Goal: Transaction & Acquisition: Purchase product/service

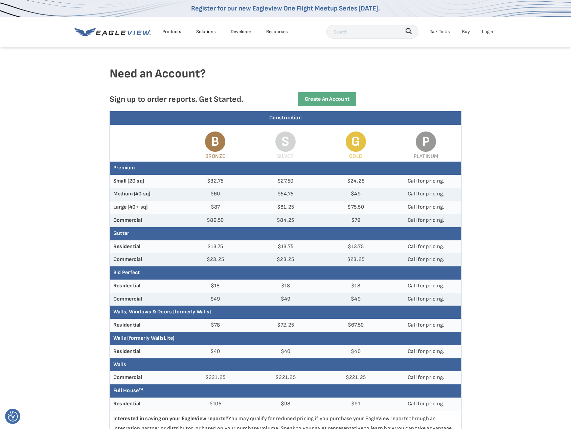
click at [488, 31] on div "Login" at bounding box center [487, 31] width 11 height 8
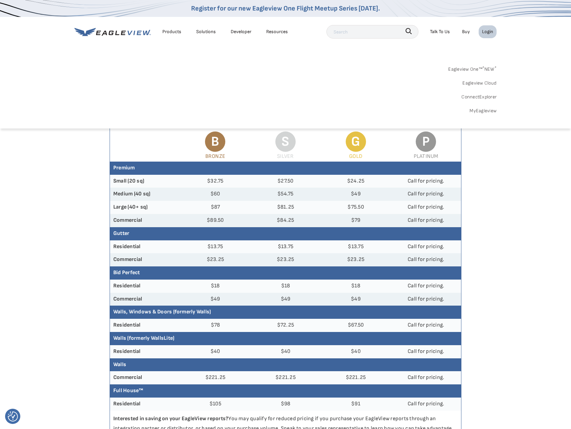
click at [495, 27] on li "Login" at bounding box center [487, 31] width 18 height 13
click at [484, 109] on link "MyEagleview" at bounding box center [482, 111] width 27 height 8
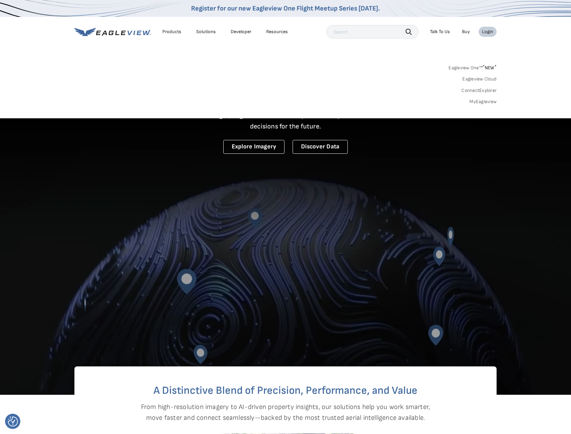
click at [483, 100] on link "MyEagleview" at bounding box center [482, 102] width 27 height 6
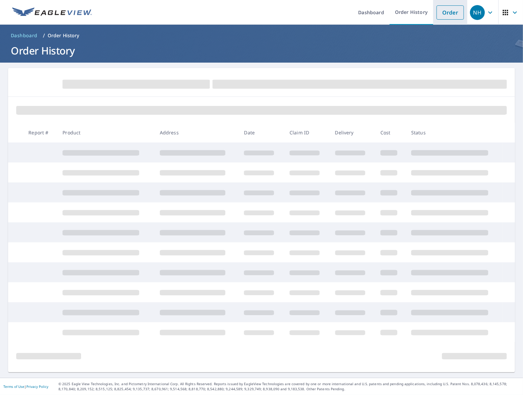
click at [447, 12] on link "Order" at bounding box center [450, 12] width 27 height 14
click at [437, 15] on link "Order" at bounding box center [450, 12] width 27 height 14
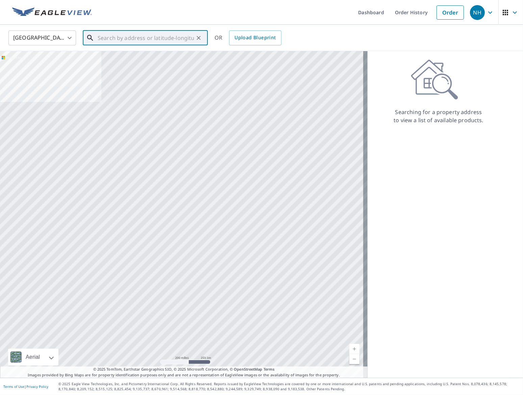
click at [151, 39] on input "text" at bounding box center [146, 37] width 96 height 19
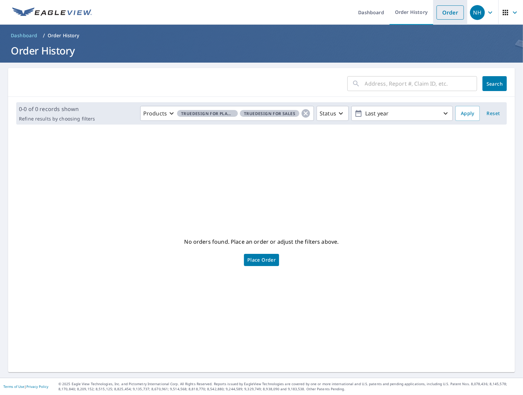
click at [448, 9] on link "Order" at bounding box center [450, 12] width 27 height 14
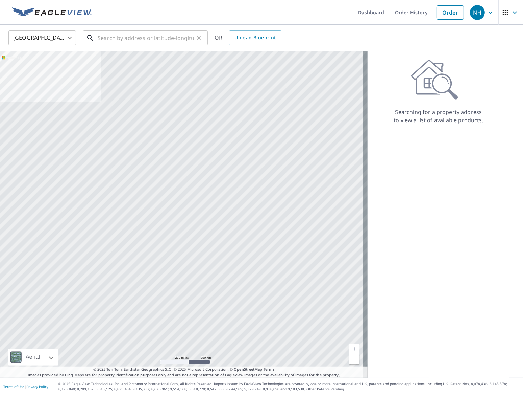
click at [143, 37] on input "text" at bounding box center [146, 37] width 96 height 19
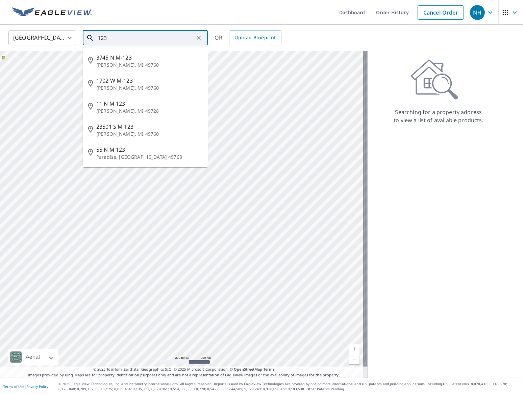
drag, startPoint x: 138, startPoint y: 38, endPoint x: 77, endPoint y: 36, distance: 61.2
click at [74, 36] on div "United States [GEOGRAPHIC_DATA] ​ 123 ​ 3745 N M-[GEOGRAPHIC_DATA][PERSON_NAME]…" at bounding box center [259, 38] width 512 height 16
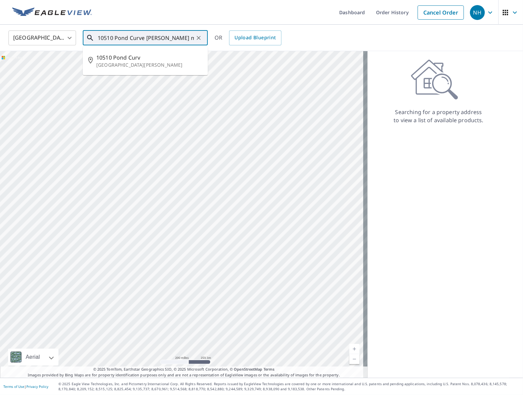
type input "10510 Pond Curve [PERSON_NAME] mn"
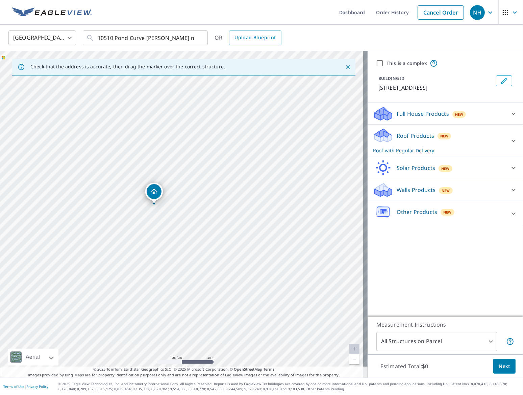
drag, startPoint x: 166, startPoint y: 192, endPoint x: 173, endPoint y: 203, distance: 12.7
click at [173, 203] on div "[STREET_ADDRESS]" at bounding box center [184, 214] width 368 height 326
click at [376, 61] on input "This is a complex" at bounding box center [380, 63] width 8 height 8
checkbox input "true"
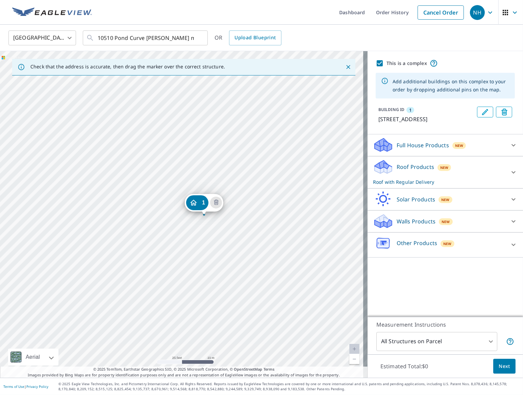
drag, startPoint x: 185, startPoint y: 208, endPoint x: 207, endPoint y: 210, distance: 22.4
click at [284, 205] on div "1 [STREET_ADDRESS][PERSON_NAME]" at bounding box center [184, 214] width 368 height 326
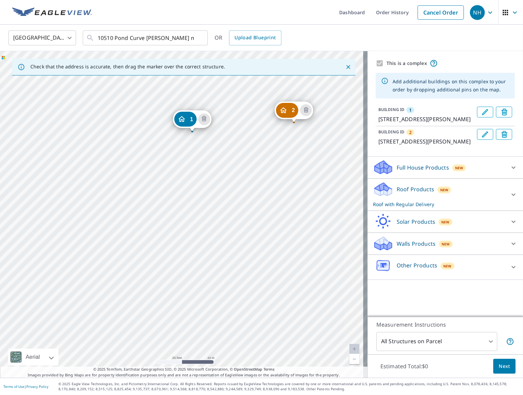
drag, startPoint x: 242, startPoint y: 247, endPoint x: 252, endPoint y: 159, distance: 88.5
click at [252, 159] on div "2 [STREET_ADDRESS][PERSON_NAME] 1 [STREET_ADDRESS][PERSON_NAME]" at bounding box center [184, 214] width 368 height 326
click at [193, 272] on div "2 [STREET_ADDRESS][PERSON_NAME] 1 [STREET_ADDRESS][PERSON_NAME]" at bounding box center [184, 214] width 368 height 326
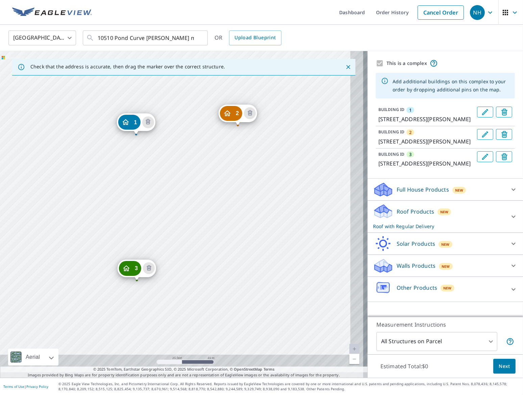
drag, startPoint x: 254, startPoint y: 307, endPoint x: 203, endPoint y: 213, distance: 106.8
click at [203, 213] on div "2 [STREET_ADDRESS][PERSON_NAME] 3 [STREET_ADDRESS][PERSON_NAME] 1 [GEOGRAPHIC_D…" at bounding box center [184, 214] width 368 height 326
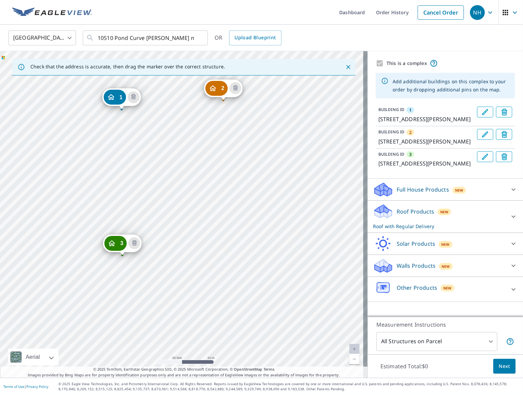
drag, startPoint x: 207, startPoint y: 192, endPoint x: 206, endPoint y: 197, distance: 5.7
click at [206, 197] on div "2 [STREET_ADDRESS][PERSON_NAME] 3 [STREET_ADDRESS][PERSON_NAME] 1 [GEOGRAPHIC_D…" at bounding box center [184, 214] width 368 height 326
click at [229, 263] on div "2 [STREET_ADDRESS][PERSON_NAME] 3 [STREET_ADDRESS][PERSON_NAME] 1 [GEOGRAPHIC_D…" at bounding box center [184, 214] width 368 height 326
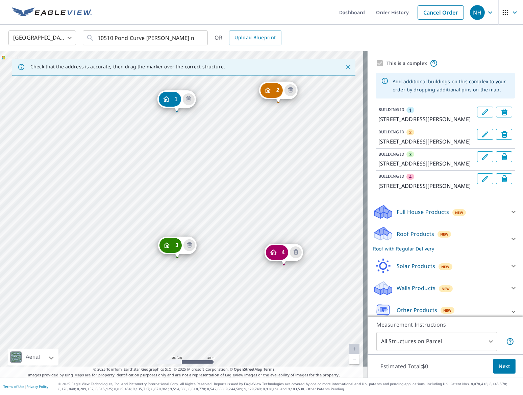
drag, startPoint x: 235, startPoint y: 259, endPoint x: 227, endPoint y: 195, distance: 64.0
click at [227, 195] on div "2 [GEOGRAPHIC_DATA][PERSON_NAME] 3 [GEOGRAPHIC_DATA][PERSON_NAME] 4 [GEOGRAPHIC…" at bounding box center [184, 214] width 368 height 326
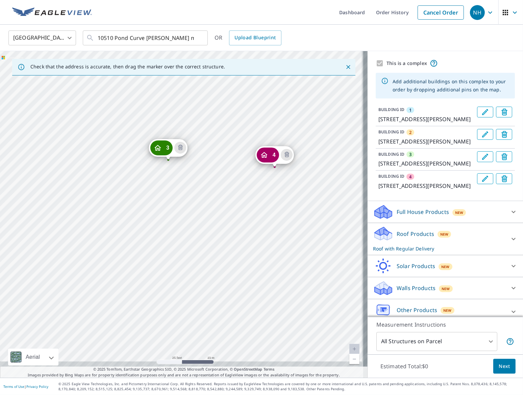
drag, startPoint x: 230, startPoint y: 292, endPoint x: 219, endPoint y: 180, distance: 112.8
click at [219, 180] on div "2 [GEOGRAPHIC_DATA][PERSON_NAME] 3 [GEOGRAPHIC_DATA][PERSON_NAME] 4 [GEOGRAPHIC…" at bounding box center [184, 214] width 368 height 326
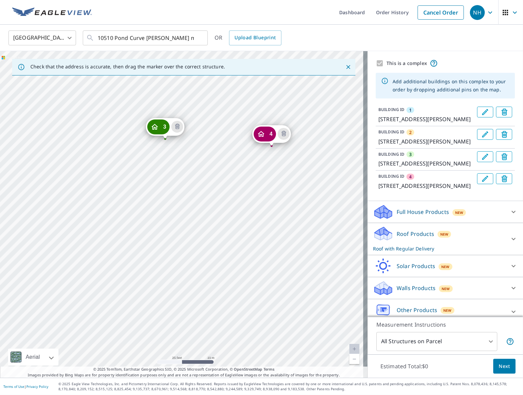
click at [180, 265] on div "2 [GEOGRAPHIC_DATA][PERSON_NAME] 3 [GEOGRAPHIC_DATA][PERSON_NAME] 4 [GEOGRAPHIC…" at bounding box center [184, 214] width 368 height 326
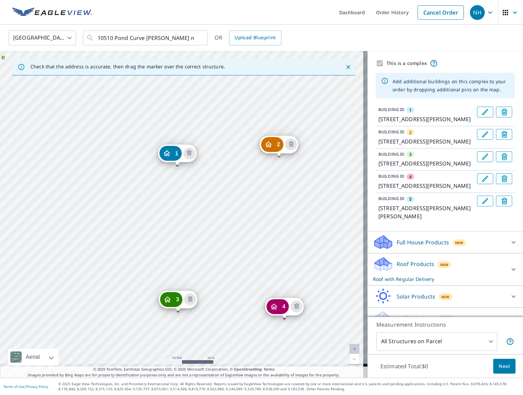
drag, startPoint x: 236, startPoint y: 254, endPoint x: 213, endPoint y: 153, distance: 103.7
click at [213, 151] on div "2 [GEOGRAPHIC_DATA][PERSON_NAME] 3 [GEOGRAPHIC_DATA][PERSON_NAME] 4 [GEOGRAPHIC…" at bounding box center [184, 214] width 368 height 326
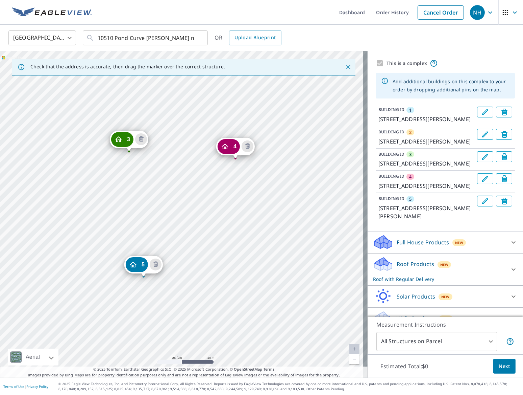
drag, startPoint x: 202, startPoint y: 216, endPoint x: 184, endPoint y: 187, distance: 34.2
click at [184, 186] on div "2 [GEOGRAPHIC_DATA][PERSON_NAME] 3 [GEOGRAPHIC_DATA][PERSON_NAME] 4 [GEOGRAPHIC…" at bounding box center [184, 214] width 368 height 326
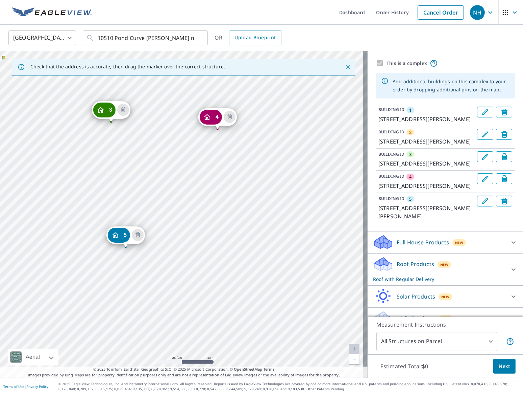
click at [240, 257] on div "2 [GEOGRAPHIC_DATA][PERSON_NAME] 3 [GEOGRAPHIC_DATA][PERSON_NAME] 4 [GEOGRAPHIC…" at bounding box center [184, 214] width 368 height 326
click at [239, 255] on div "2 [GEOGRAPHIC_DATA][PERSON_NAME] 3 [GEOGRAPHIC_DATA][PERSON_NAME] 4 [GEOGRAPHIC…" at bounding box center [184, 214] width 368 height 326
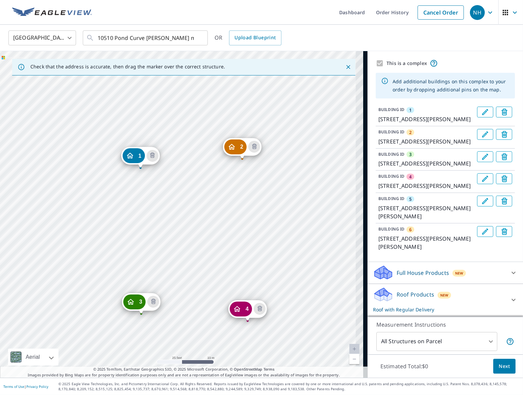
drag, startPoint x: 222, startPoint y: 234, endPoint x: 133, endPoint y: 145, distance: 126.7
click at [136, 147] on div "2 [GEOGRAPHIC_DATA][PERSON_NAME] 3 [GEOGRAPHIC_DATA][PERSON_NAME] 4 [GEOGRAPHIC…" at bounding box center [184, 214] width 368 height 326
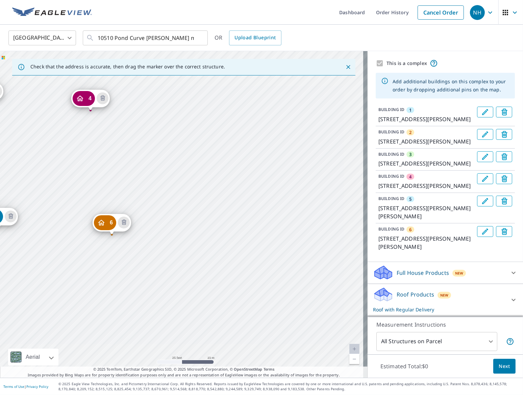
click at [197, 154] on div "2 [GEOGRAPHIC_DATA][PERSON_NAME] 3 [GEOGRAPHIC_DATA][PERSON_NAME] 4 [GEOGRAPHIC…" at bounding box center [184, 214] width 368 height 326
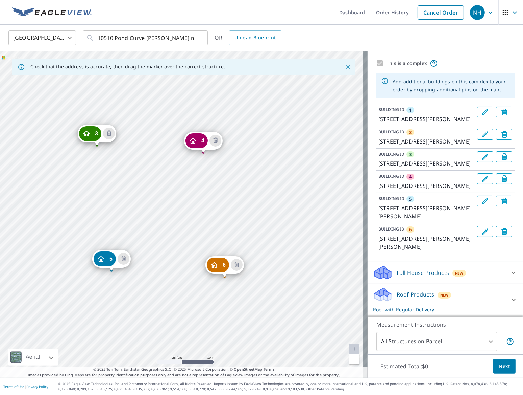
drag, startPoint x: 154, startPoint y: 189, endPoint x: 273, endPoint y: 231, distance: 126.6
click at [273, 230] on div "2 [GEOGRAPHIC_DATA][PERSON_NAME] 3 [GEOGRAPHIC_DATA][PERSON_NAME] 4 [GEOGRAPHIC…" at bounding box center [184, 214] width 368 height 326
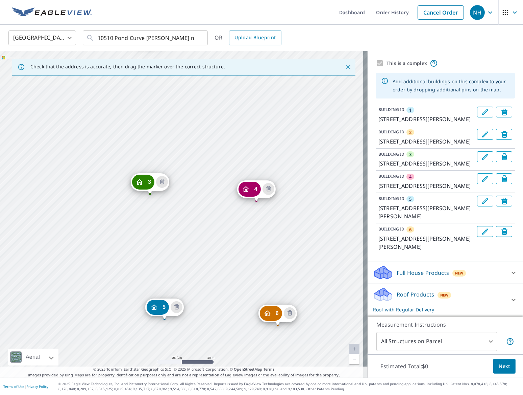
drag, startPoint x: 175, startPoint y: 194, endPoint x: 213, endPoint y: 238, distance: 57.5
click at [213, 238] on div "2 [GEOGRAPHIC_DATA][PERSON_NAME] 3 [GEOGRAPHIC_DATA][PERSON_NAME] 4 [GEOGRAPHIC…" at bounding box center [184, 214] width 368 height 326
click at [351, 356] on link "Current Level 20, Zoom Out" at bounding box center [355, 359] width 10 height 10
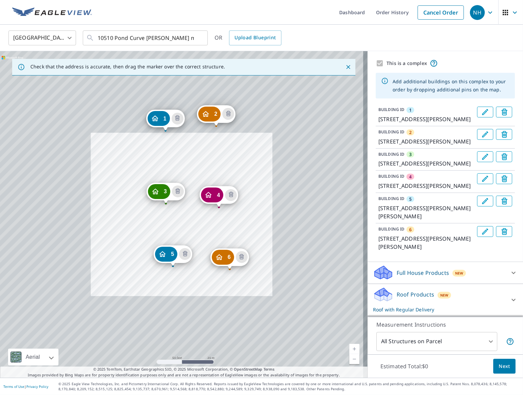
click at [350, 359] on link "Current Level 19, Zoom Out" at bounding box center [355, 359] width 10 height 10
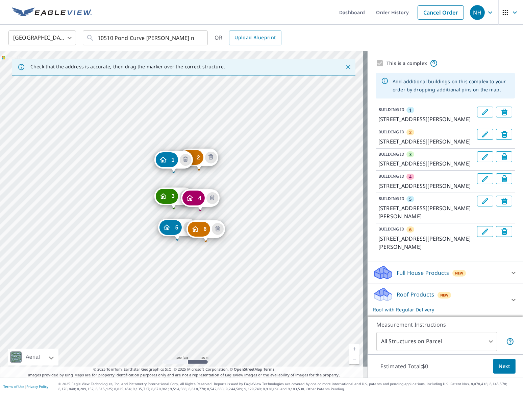
click at [351, 349] on link "Current Level 18, Zoom In" at bounding box center [355, 349] width 10 height 10
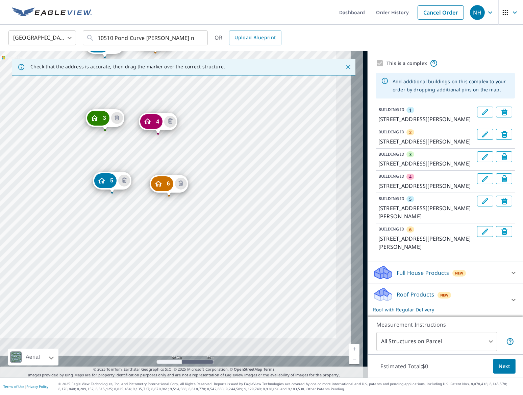
drag, startPoint x: 228, startPoint y: 186, endPoint x: 224, endPoint y: 176, distance: 10.4
click at [224, 176] on div "2 [GEOGRAPHIC_DATA][PERSON_NAME] 3 [GEOGRAPHIC_DATA][PERSON_NAME] 4 [GEOGRAPHIC…" at bounding box center [184, 214] width 368 height 326
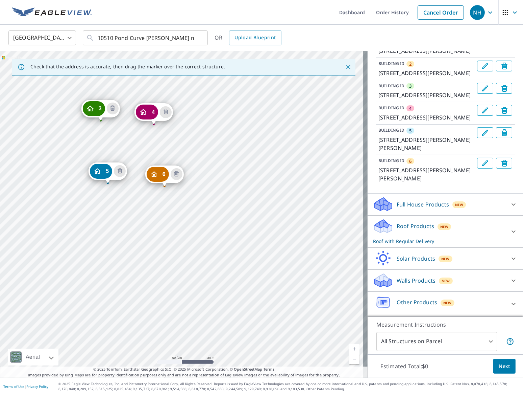
scroll to position [99, 0]
click at [512, 231] on icon at bounding box center [514, 231] width 4 height 2
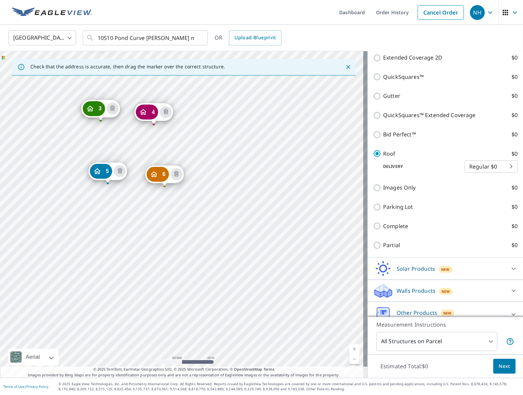
scroll to position [345, 0]
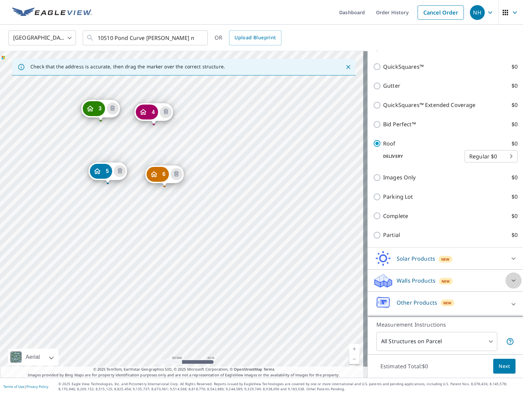
click at [506, 281] on div at bounding box center [514, 280] width 16 height 16
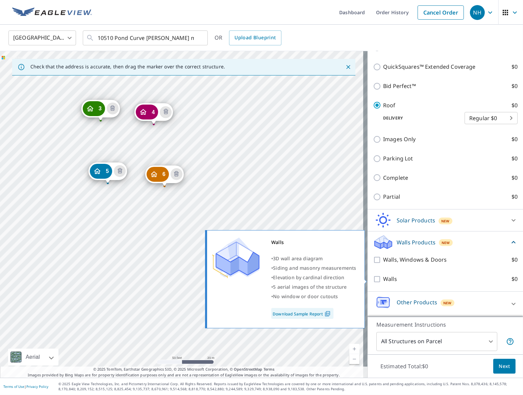
scroll to position [383, 0]
